Goal: Transaction & Acquisition: Purchase product/service

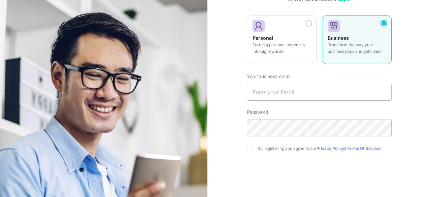
scroll to position [34, 0]
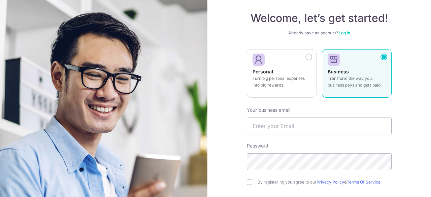
click at [346, 33] on link "Log in" at bounding box center [344, 32] width 11 height 5
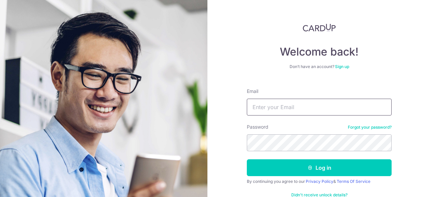
type input "[PERSON_NAME][EMAIL_ADDRESS][DOMAIN_NAME]"
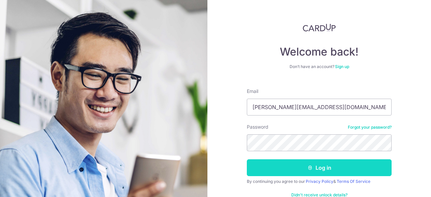
click at [308, 168] on icon "submit" at bounding box center [310, 167] width 5 height 5
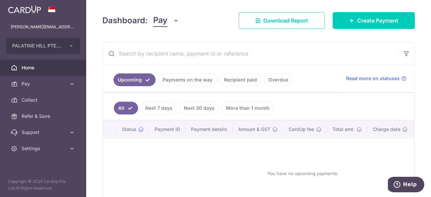
scroll to position [90, 0]
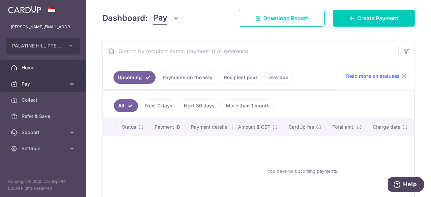
click at [74, 86] on icon at bounding box center [72, 84] width 7 height 7
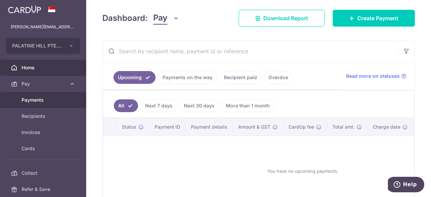
click at [39, 101] on span "Payments" at bounding box center [44, 100] width 44 height 7
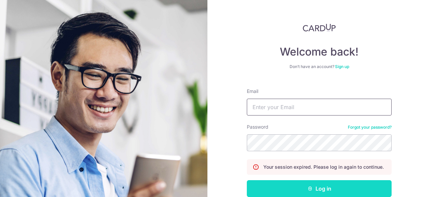
type input "[PERSON_NAME][EMAIL_ADDRESS][DOMAIN_NAME]"
click at [335, 189] on button "Log in" at bounding box center [319, 188] width 145 height 17
click at [322, 186] on button "Log in" at bounding box center [319, 188] width 145 height 17
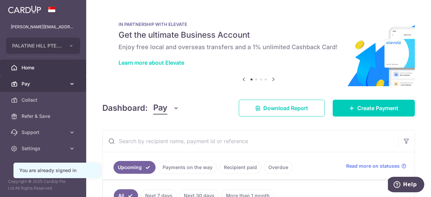
click at [72, 84] on icon at bounding box center [72, 84] width 7 height 7
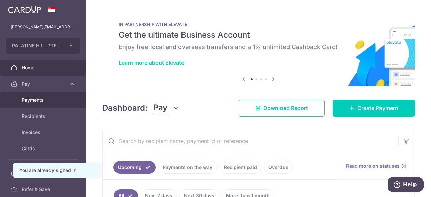
click at [31, 96] on link "Payments" at bounding box center [43, 100] width 86 height 16
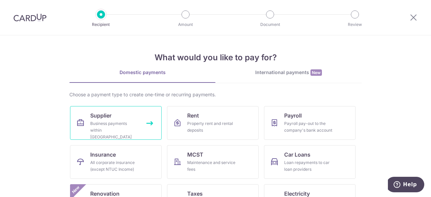
click at [119, 125] on div "Business payments within Singapore" at bounding box center [114, 130] width 49 height 20
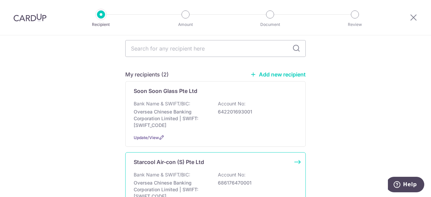
scroll to position [34, 0]
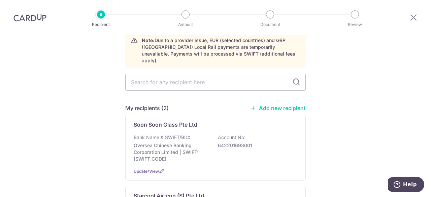
click at [278, 105] on link "Add new recipient" at bounding box center [278, 108] width 56 height 7
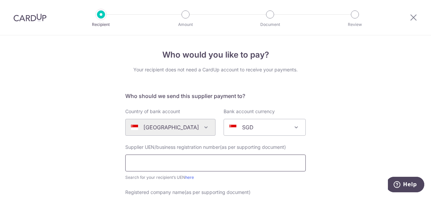
click at [216, 160] on input "text" at bounding box center [215, 163] width 181 height 17
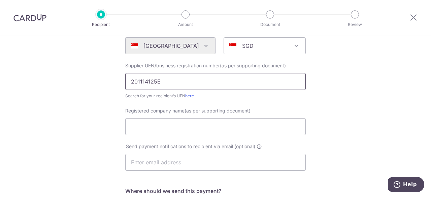
scroll to position [86, 0]
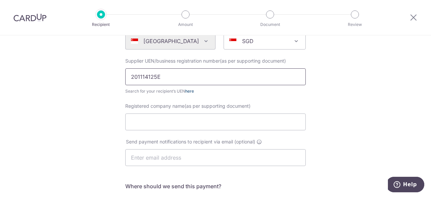
type input "201114125E"
click at [188, 91] on link "here" at bounding box center [189, 91] width 9 height 5
click at [197, 122] on input "Registered company name(as per supporting document)" at bounding box center [215, 122] width 181 height 17
click at [156, 126] on input "Registered company name(as per supporting document)" at bounding box center [215, 122] width 181 height 17
type input "Liminterior Pte Ltd"
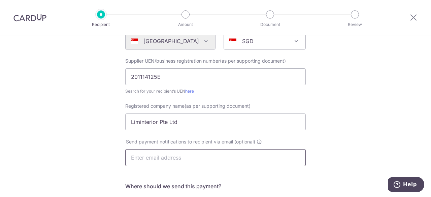
click at [257, 162] on input "text" at bounding box center [215, 157] width 181 height 17
paste input "enquiry@liminterior.com.sg"
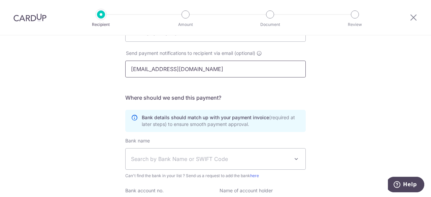
scroll to position [178, 0]
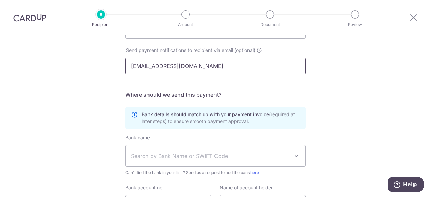
type input "enquiry@liminterior.com.sg"
click at [255, 155] on span "Search by Bank Name or SWIFT Code" at bounding box center [210, 156] width 158 height 8
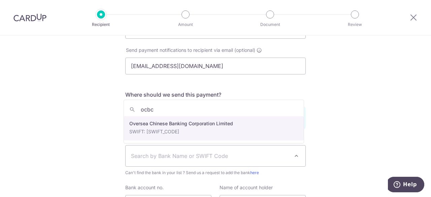
type input "ocbc"
select select "12"
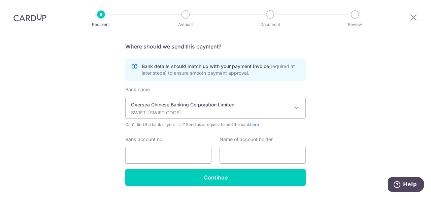
scroll to position [245, 0]
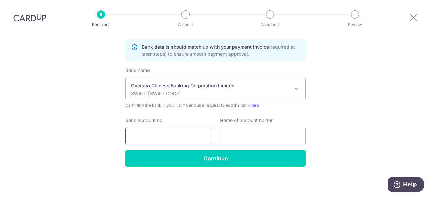
click at [176, 134] on input "Bank account no." at bounding box center [168, 136] width 86 height 17
paste input "616-868352-001"
type input "616-868352-001"
click at [257, 141] on input "text" at bounding box center [263, 136] width 86 height 17
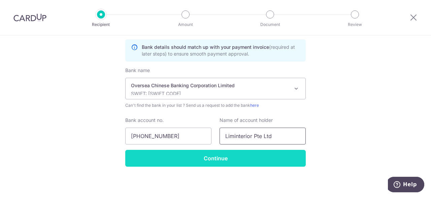
type input "Liminterior Pte Ltd"
click at [229, 160] on input "Continue" at bounding box center [215, 158] width 181 height 17
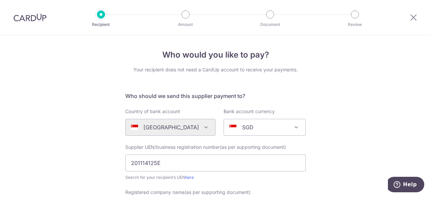
scroll to position [262, 0]
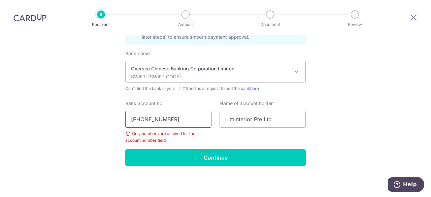
click at [140, 119] on input "[PHONE_NUMBER]" at bounding box center [168, 119] width 86 height 17
click at [161, 119] on input "616868352-001" at bounding box center [168, 119] width 86 height 17
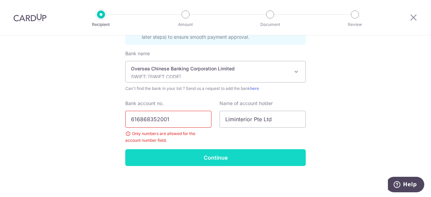
type input "616868352001"
click at [220, 160] on input "Continue" at bounding box center [215, 157] width 181 height 17
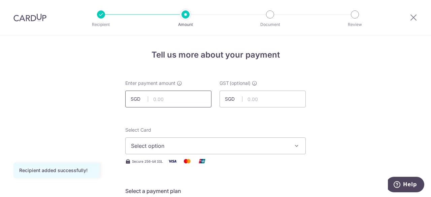
drag, startPoint x: 167, startPoint y: 96, endPoint x: 175, endPoint y: 101, distance: 9.6
click at [167, 96] on input "text" at bounding box center [168, 99] width 86 height 17
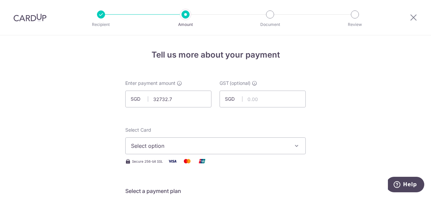
type input "32,732.70"
click at [243, 143] on span "Select option" at bounding box center [209, 146] width 157 height 8
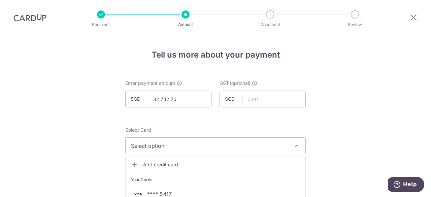
click at [175, 146] on span "Select option" at bounding box center [209, 146] width 157 height 8
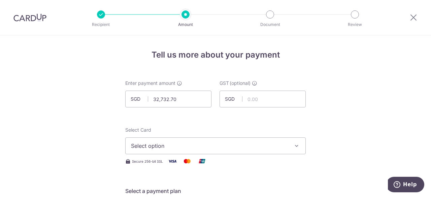
click at [174, 146] on span "Select option" at bounding box center [209, 146] width 157 height 8
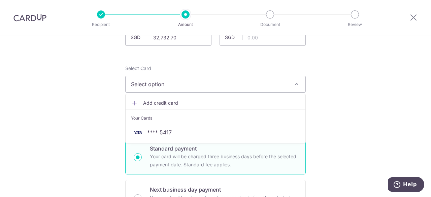
scroll to position [68, 0]
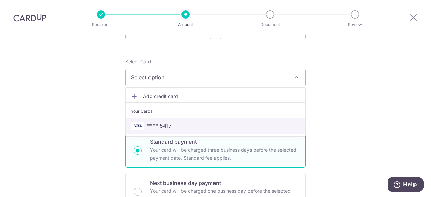
click at [170, 124] on span "**** 5417" at bounding box center [215, 126] width 169 height 8
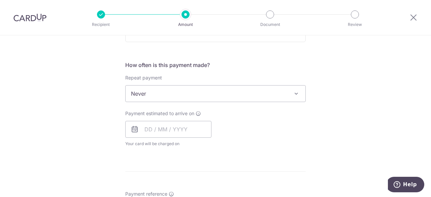
scroll to position [240, 0]
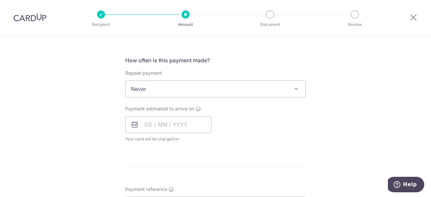
click at [245, 92] on span "Never" at bounding box center [216, 89] width 180 height 16
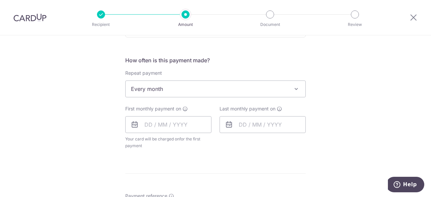
click at [221, 154] on form "Enter payment amount SGD 32,732.70 32732.70 GST (optional) SGD Recipient added …" at bounding box center [215, 132] width 181 height 585
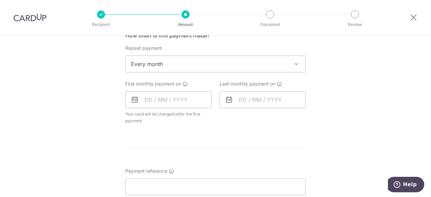
scroll to position [266, 0]
click at [285, 60] on span "Every month" at bounding box center [216, 63] width 180 height 16
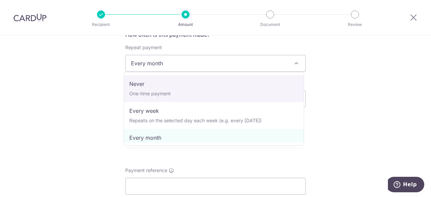
select select "1"
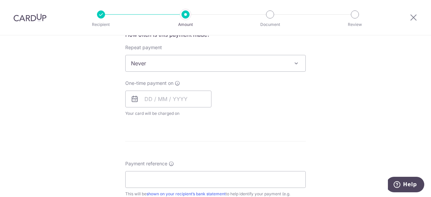
click at [388, 129] on div "Tell us more about your payment Enter payment amount SGD 32,732.70 32732.70 GST…" at bounding box center [215, 97] width 431 height 655
click at [145, 99] on input "text" at bounding box center [168, 99] width 86 height 17
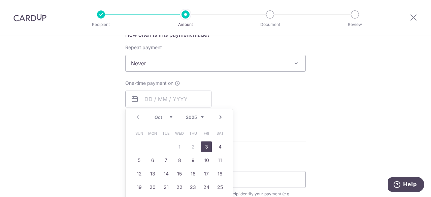
click at [204, 146] on link "3" at bounding box center [206, 147] width 11 height 11
type input "[DATE]"
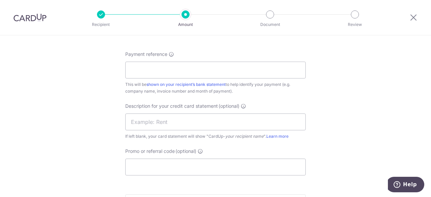
scroll to position [406, 0]
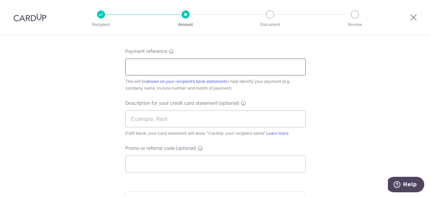
click at [207, 68] on input "Payment reference" at bounding box center [215, 67] width 181 height 17
type input "032033096116145"
click at [225, 120] on input "text" at bounding box center [215, 119] width 181 height 17
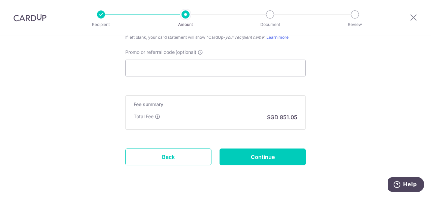
scroll to position [519, 0]
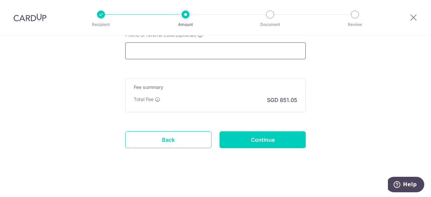
type input "5 Invoices"
click at [193, 47] on input "Promo or referral code (optional)" at bounding box center [215, 50] width 181 height 17
click at [183, 52] on input "Promo or referral code (optional)" at bounding box center [215, 50] width 181 height 17
paste input "PALATINE175"
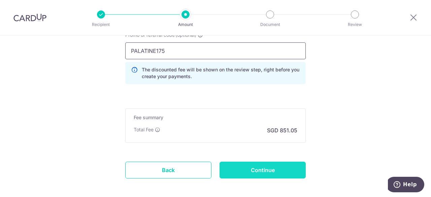
type input "PALATINE175"
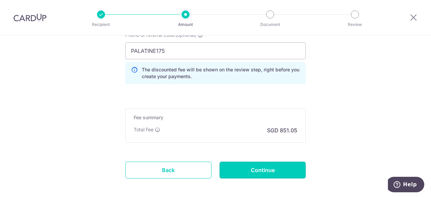
drag, startPoint x: 272, startPoint y: 166, endPoint x: 272, endPoint y: 163, distance: 3.4
click at [272, 166] on input "Continue" at bounding box center [263, 170] width 86 height 17
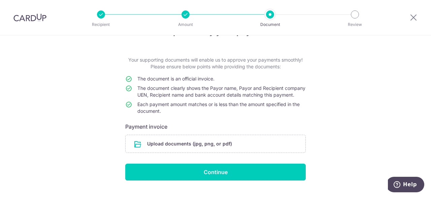
scroll to position [20, 0]
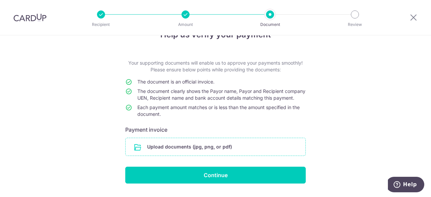
click at [191, 156] on input "file" at bounding box center [216, 147] width 180 height 18
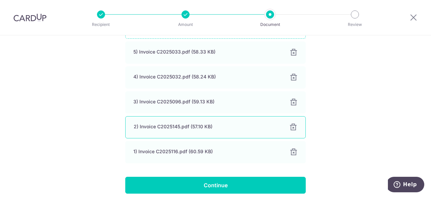
scroll to position [171, 0]
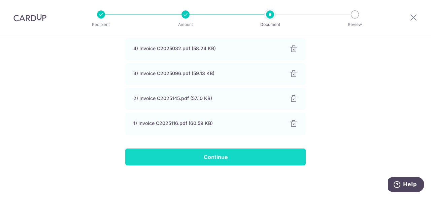
click at [216, 159] on input "Continue" at bounding box center [215, 157] width 181 height 17
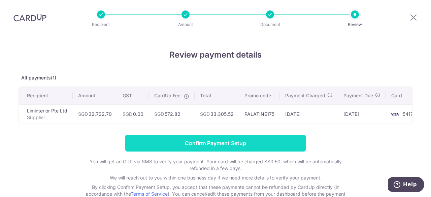
click at [222, 143] on input "Confirm Payment Setup" at bounding box center [215, 143] width 181 height 17
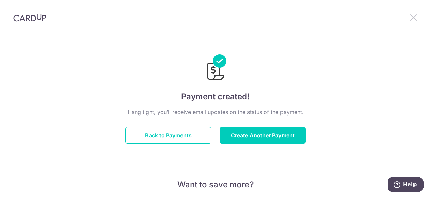
click at [411, 17] on icon at bounding box center [414, 17] width 8 height 8
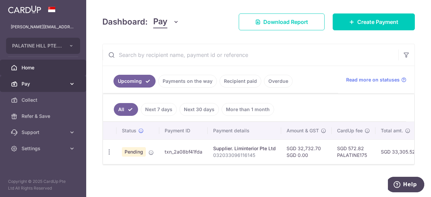
click at [72, 84] on icon at bounding box center [72, 84] width 7 height 7
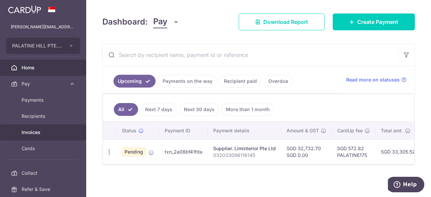
click at [41, 129] on span "Invoices" at bounding box center [44, 132] width 44 height 7
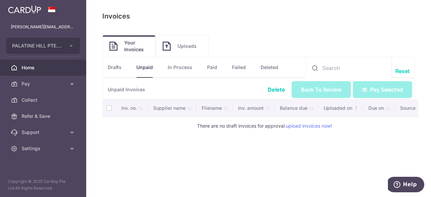
click at [36, 69] on span "Home" at bounding box center [44, 67] width 44 height 7
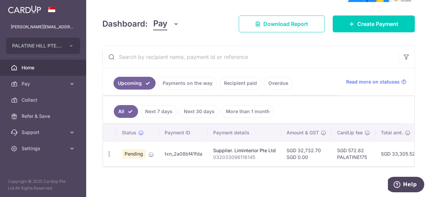
scroll to position [86, 0]
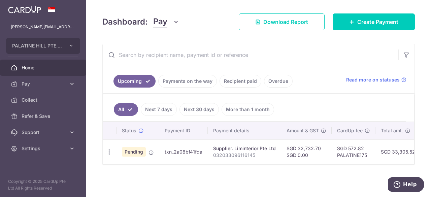
click at [127, 108] on link "All" at bounding box center [126, 109] width 24 height 13
click at [226, 107] on link "More than 1 month" at bounding box center [248, 109] width 53 height 13
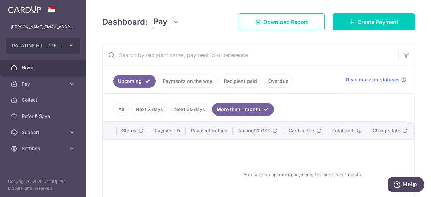
click at [124, 112] on link "All" at bounding box center [121, 109] width 15 height 13
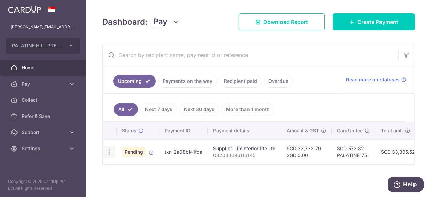
click at [109, 151] on icon "button" at bounding box center [109, 152] width 7 height 7
click at [199, 80] on link "Payments on the way" at bounding box center [187, 81] width 59 height 13
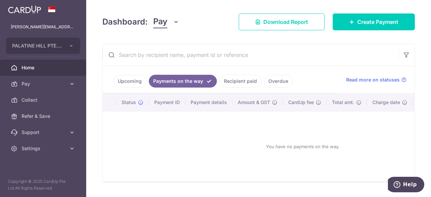
click at [140, 78] on link "Upcoming" at bounding box center [130, 81] width 33 height 13
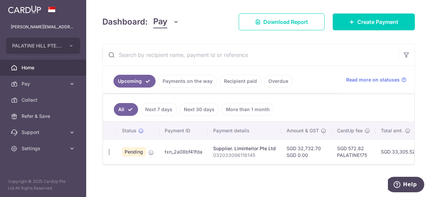
click at [236, 80] on link "Recipient paid" at bounding box center [241, 81] width 42 height 13
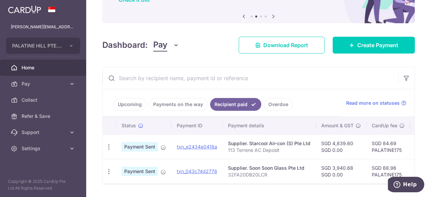
scroll to position [84, 0]
